Goal: Book appointment/travel/reservation

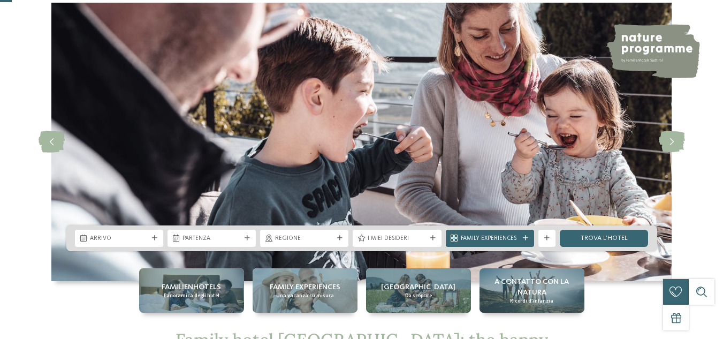
scroll to position [67, 0]
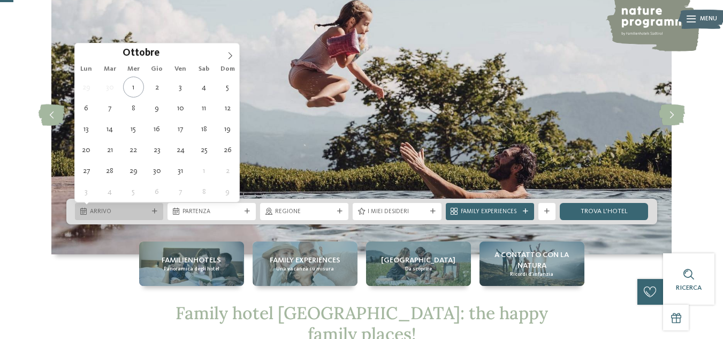
click at [155, 211] on icon at bounding box center [154, 211] width 5 height 5
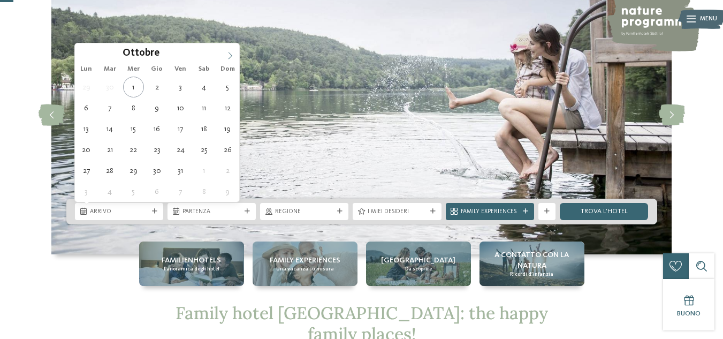
click at [230, 55] on icon at bounding box center [229, 55] width 7 height 7
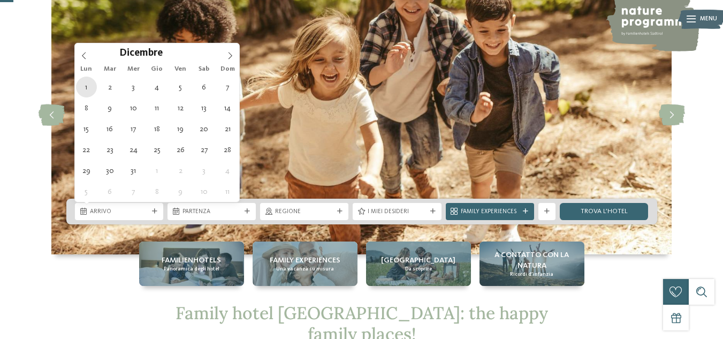
type div "[DATE]"
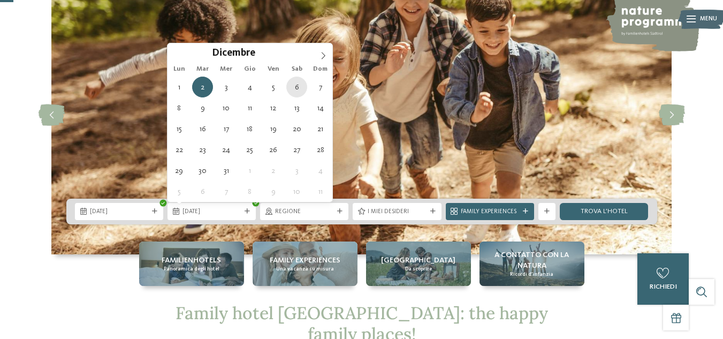
type div "[DATE]"
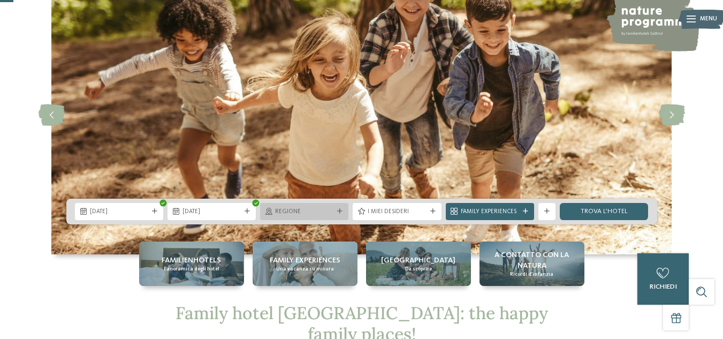
click at [318, 209] on span "Regione" at bounding box center [304, 212] width 58 height 9
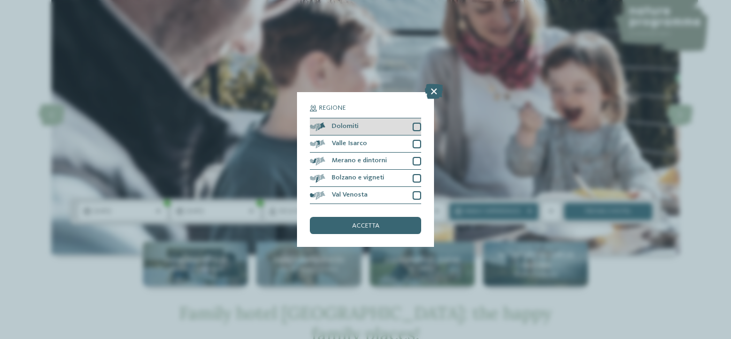
click at [359, 129] on div "Dolomiti" at bounding box center [365, 126] width 111 height 17
click at [371, 228] on span "accetta" at bounding box center [365, 226] width 27 height 7
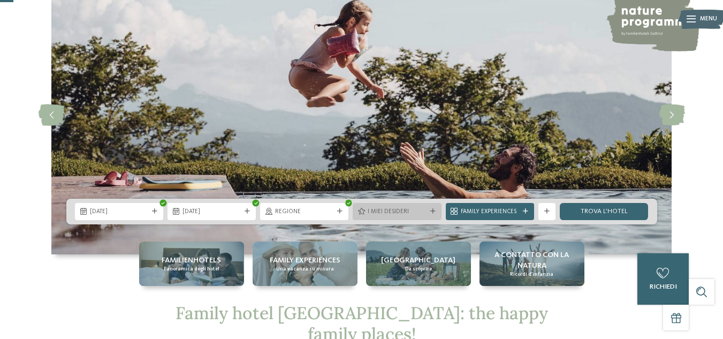
click at [370, 216] on span "I miei desideri" at bounding box center [397, 212] width 58 height 9
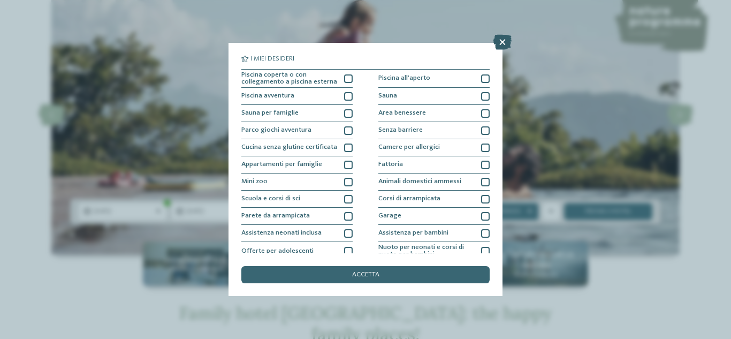
click at [505, 39] on icon at bounding box center [502, 42] width 18 height 15
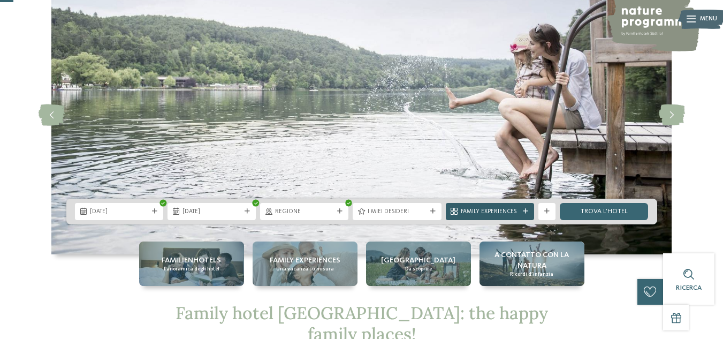
click at [524, 209] on icon at bounding box center [525, 211] width 5 height 5
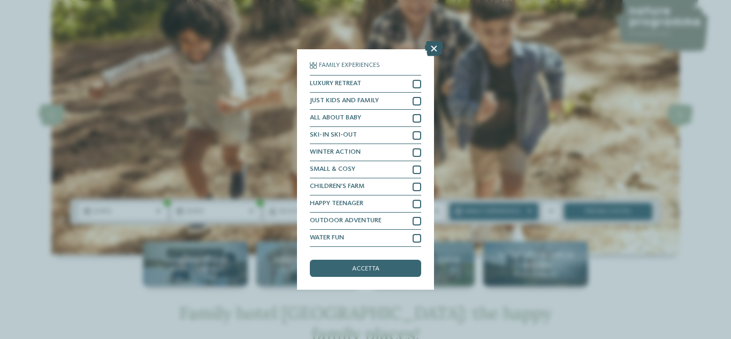
click at [432, 50] on icon at bounding box center [434, 48] width 18 height 15
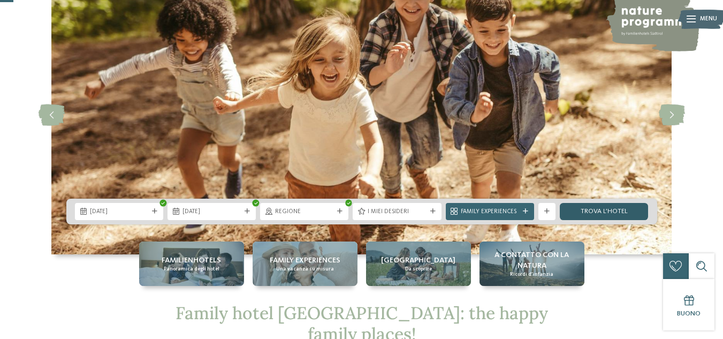
click at [607, 208] on link "trova l’hotel" at bounding box center [604, 211] width 88 height 17
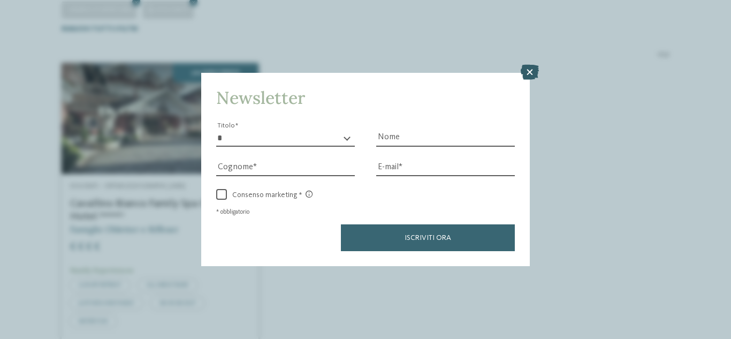
click at [534, 73] on icon at bounding box center [530, 72] width 18 height 15
